Goal: Information Seeking & Learning: Understand process/instructions

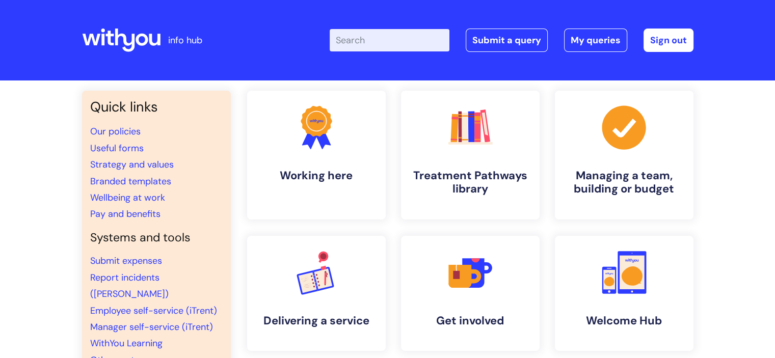
click at [434, 32] on input "Enter your search term here..." at bounding box center [390, 40] width 120 height 22
type input "probati0on"
click button "Search" at bounding box center [0, 0] width 0 height 0
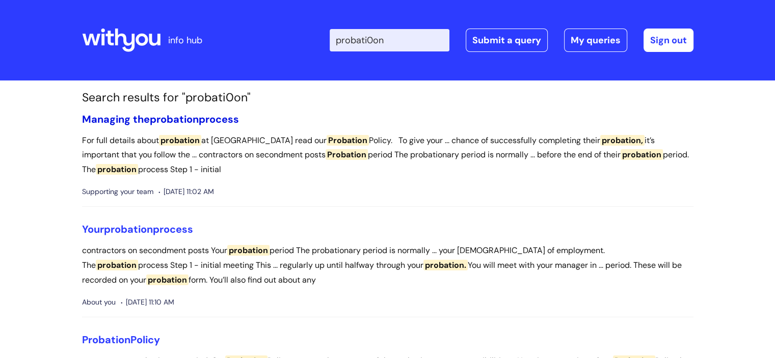
click at [202, 120] on link "Managing the probation process" at bounding box center [160, 119] width 157 height 13
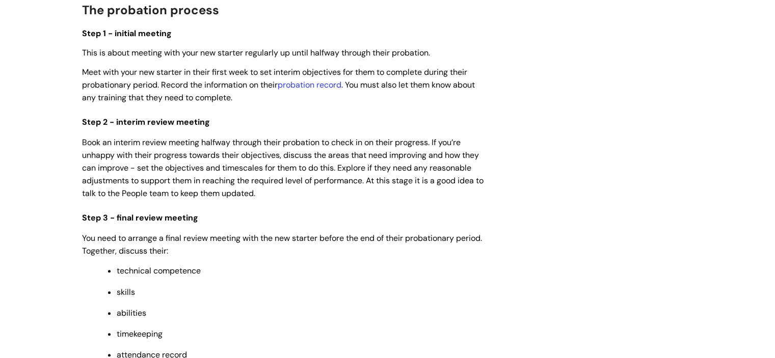
scroll to position [656, 0]
click at [306, 89] on link "probation record" at bounding box center [310, 83] width 64 height 11
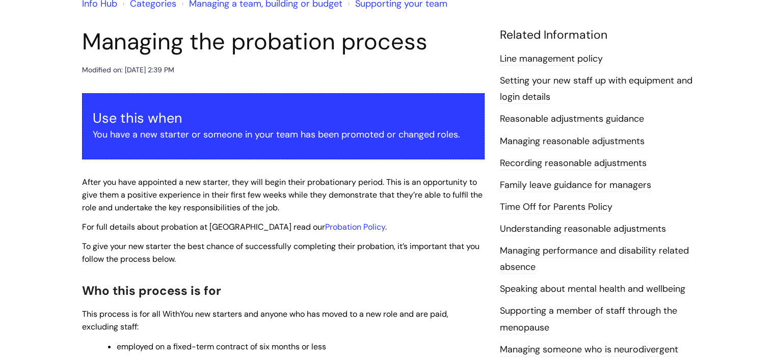
scroll to position [100, 0]
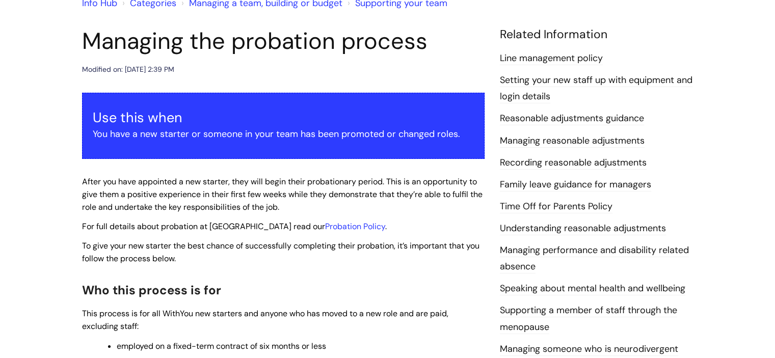
click at [563, 87] on link "Setting your new staff up with equipment and login details" at bounding box center [596, 89] width 193 height 30
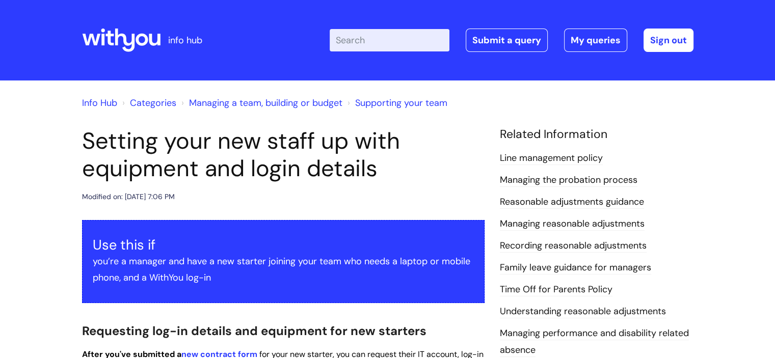
click at [371, 32] on input "Enter your search term here..." at bounding box center [390, 40] width 120 height 22
type input "new starter checklist"
click button "Search" at bounding box center [0, 0] width 0 height 0
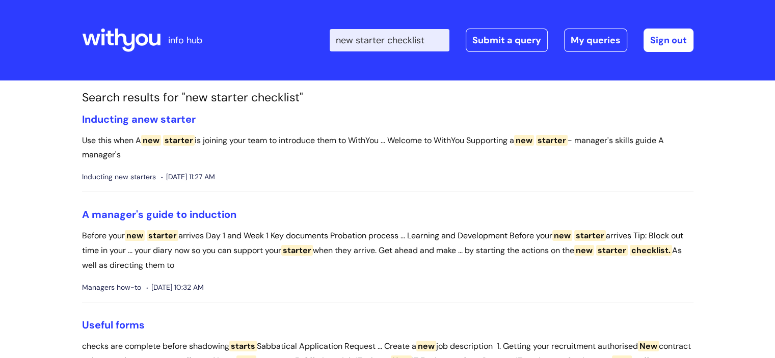
click at [157, 129] on li "Inducting a new starter Use this when A new starter is joining your team to int…" at bounding box center [388, 153] width 612 height 80
click at [153, 120] on span "new" at bounding box center [148, 119] width 20 height 13
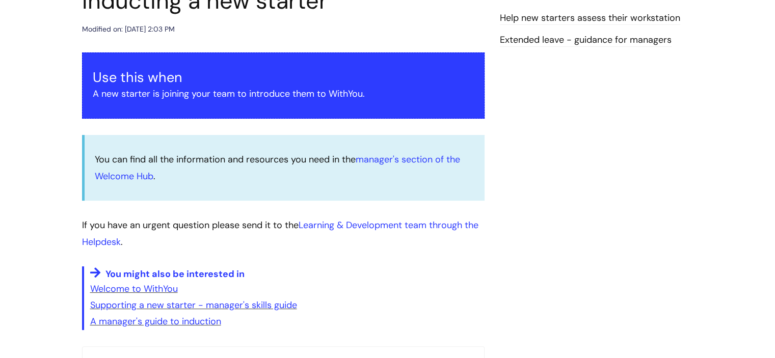
scroll to position [136, 0]
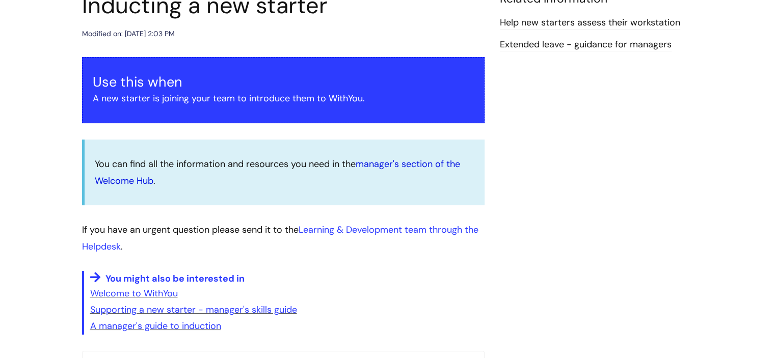
click at [126, 182] on link "manager's section of the Welcome Hub" at bounding box center [277, 172] width 365 height 29
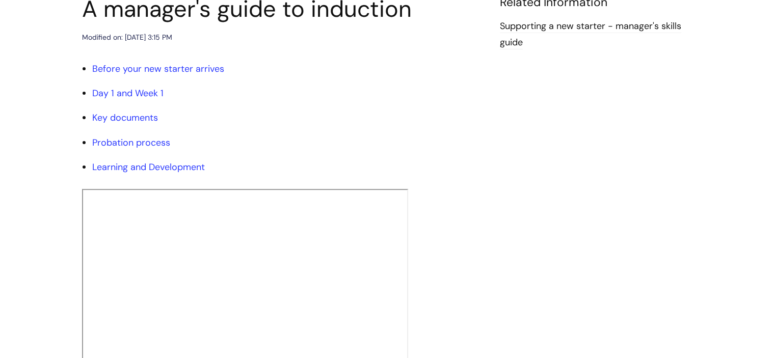
scroll to position [149, 0]
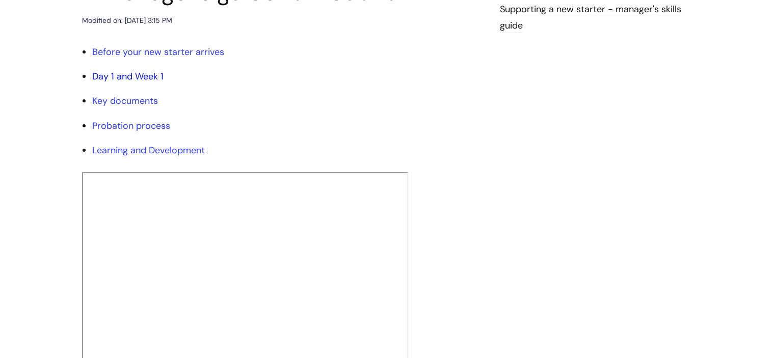
click at [153, 73] on link "Day 1 and Week 1" at bounding box center [127, 76] width 71 height 12
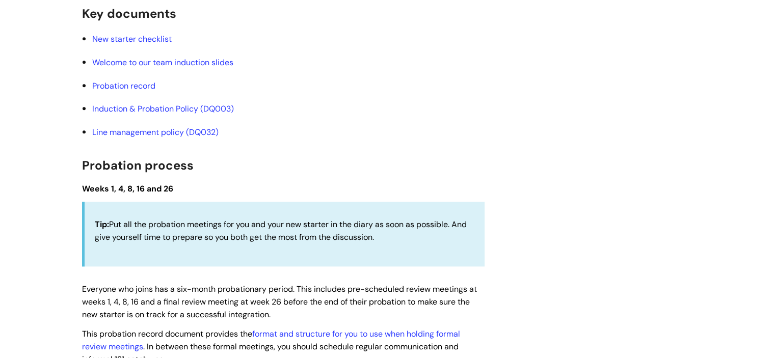
scroll to position [1266, 0]
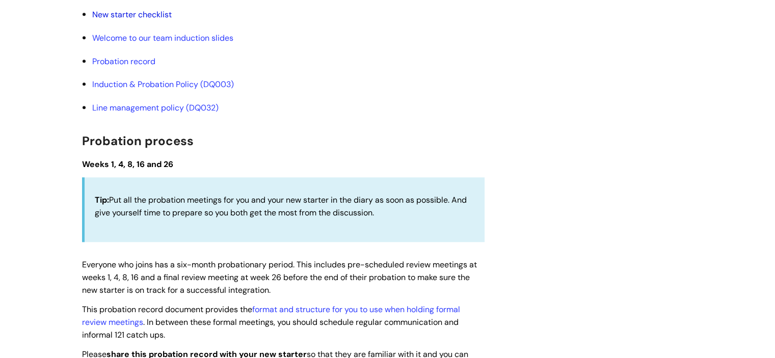
click at [157, 14] on link "New starter checklist" at bounding box center [132, 14] width 80 height 11
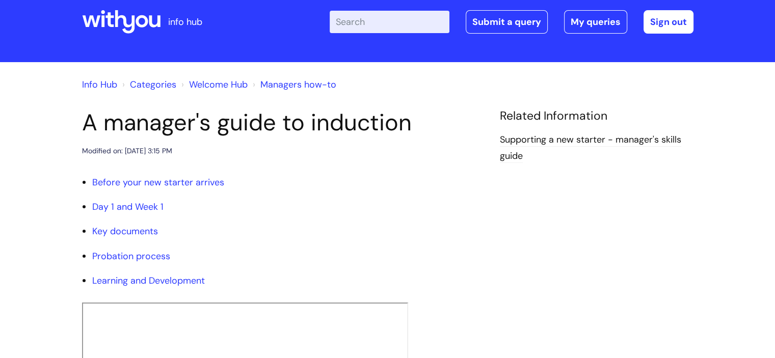
scroll to position [126, 0]
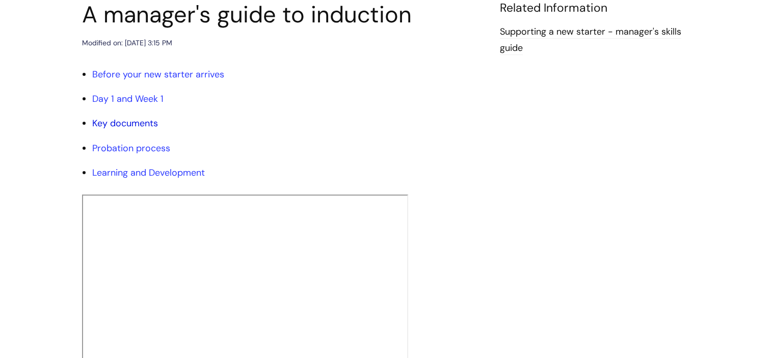
click at [137, 123] on link "Key documents" at bounding box center [125, 123] width 66 height 12
